Goal: Information Seeking & Learning: Learn about a topic

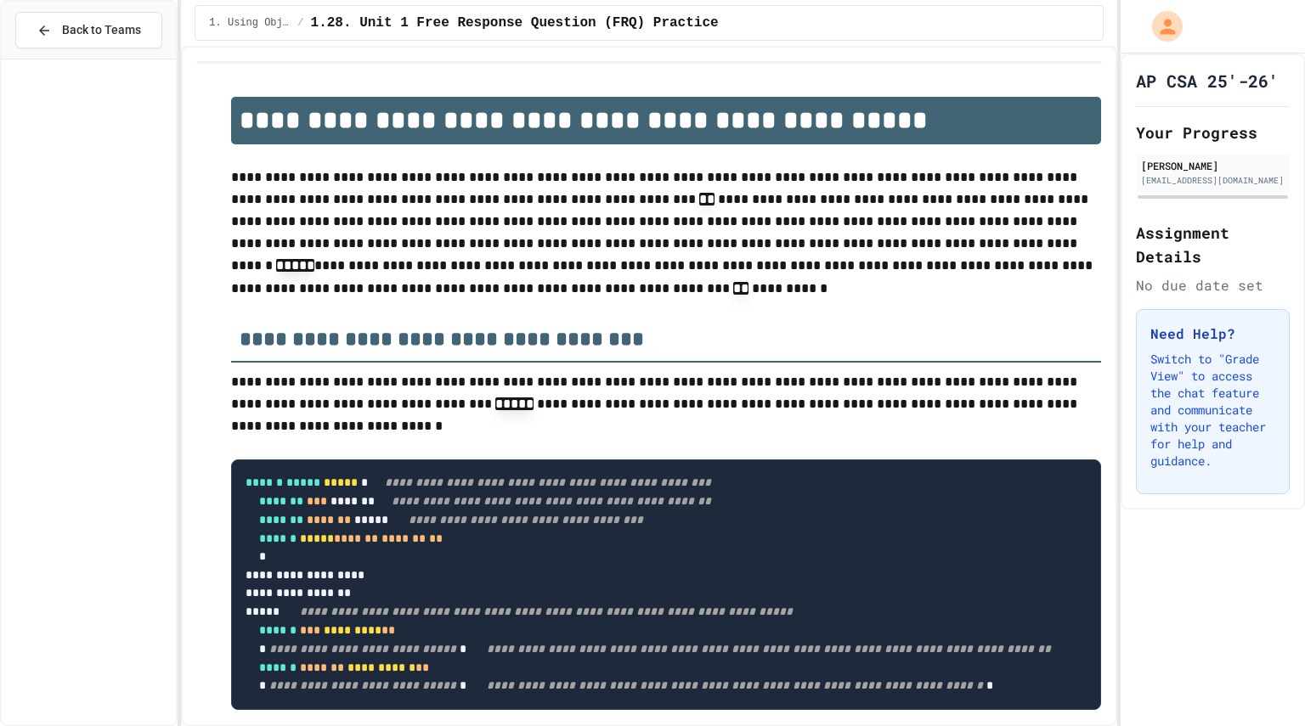
scroll to position [1149, 0]
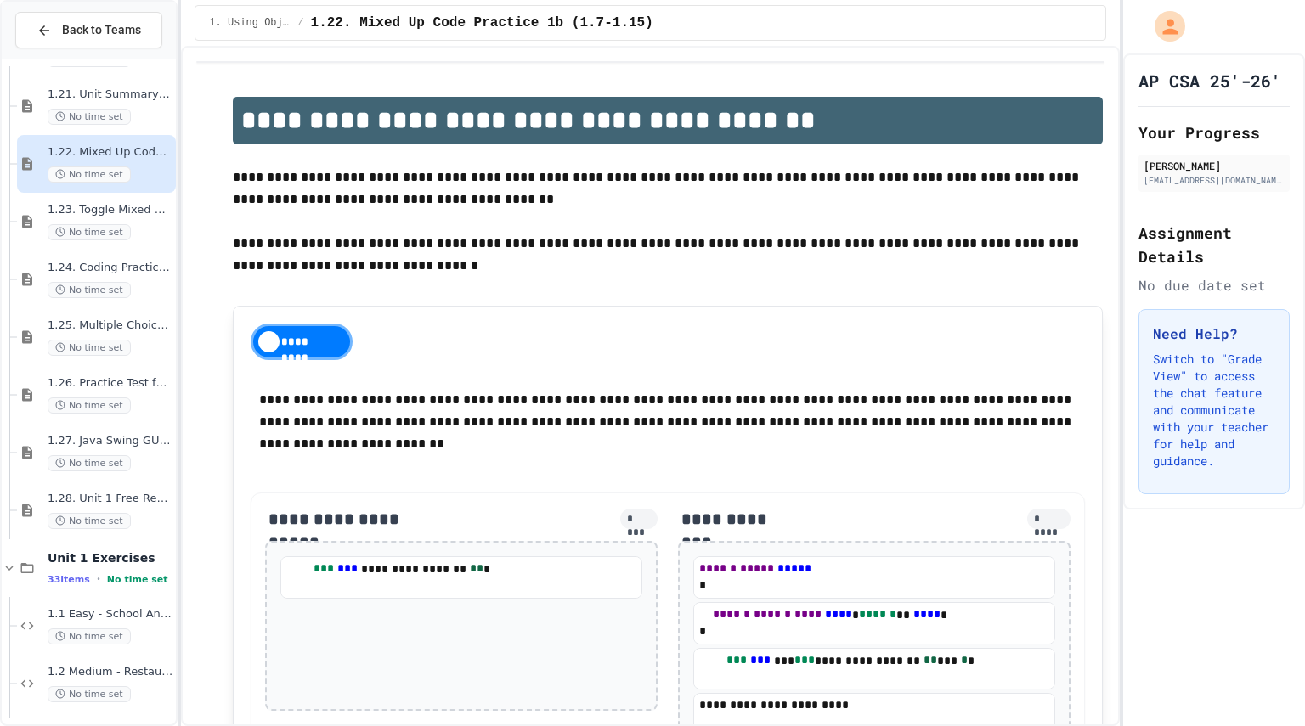
scroll to position [2208, 0]
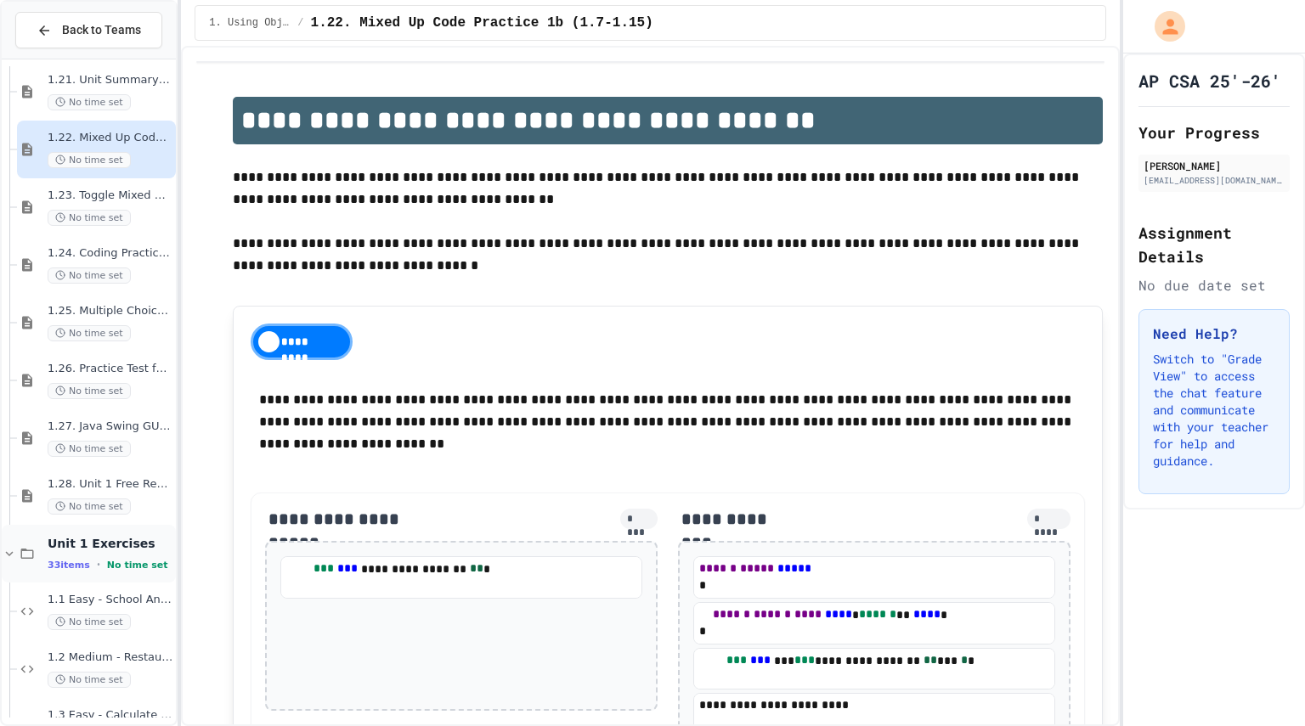
click at [127, 542] on span "Unit 1 Exercises" at bounding box center [110, 543] width 125 height 15
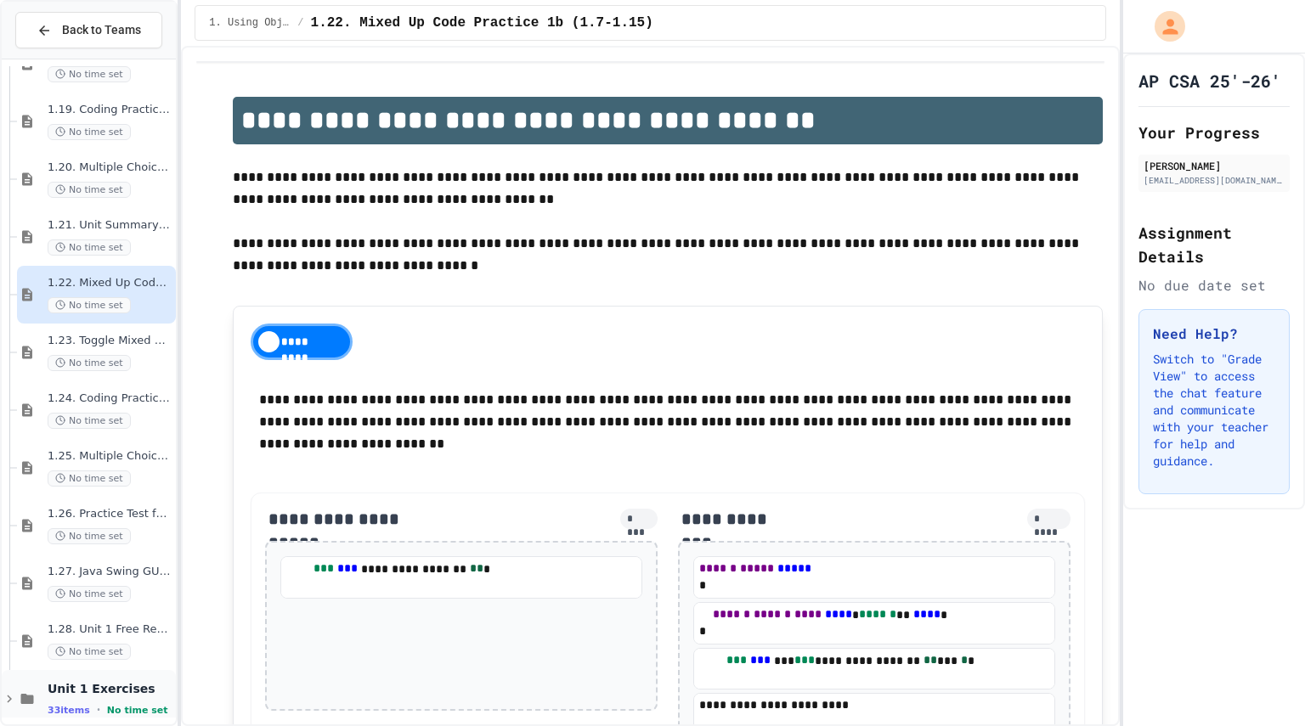
click at [7, 696] on icon at bounding box center [9, 698] width 15 height 15
click at [102, 625] on span "1.28. Unit 1 Free Response Question (FRQ) Practice" at bounding box center [110, 630] width 125 height 14
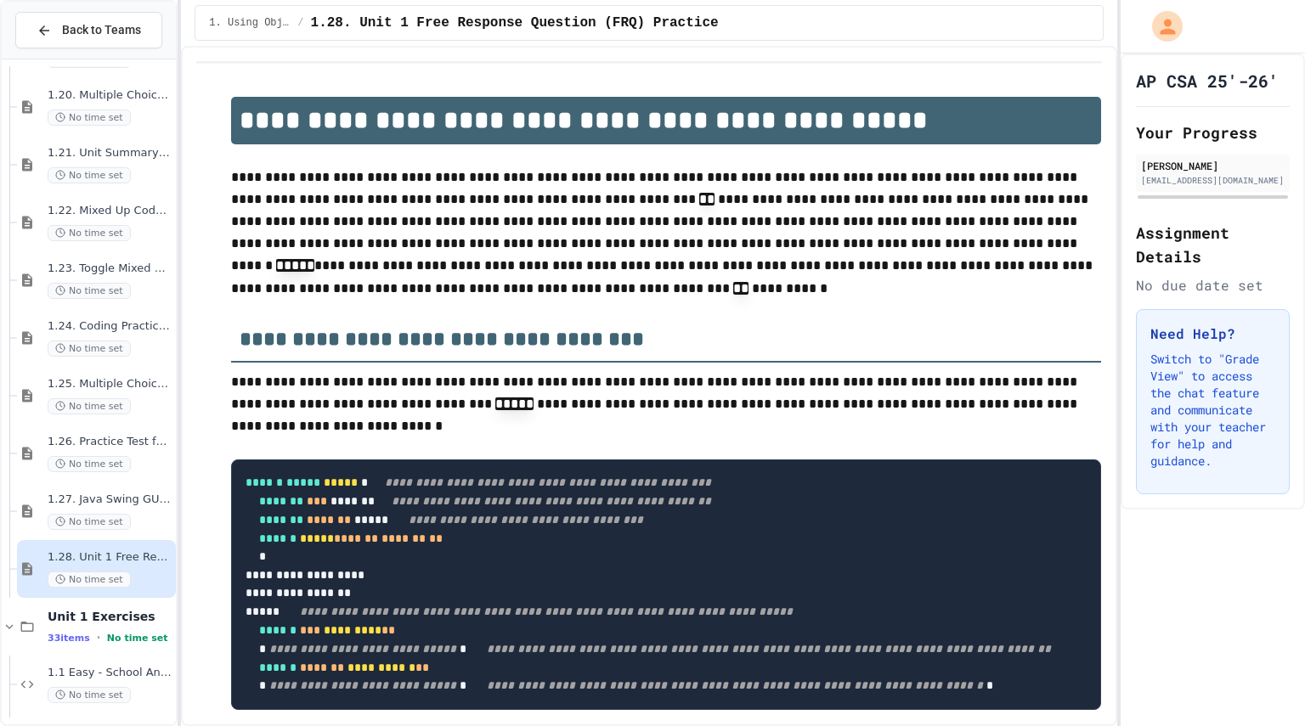
scroll to position [2151, 0]
